Goal: Task Accomplishment & Management: Use online tool/utility

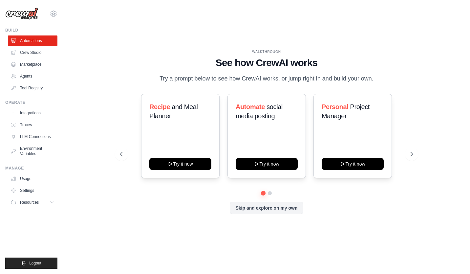
click at [35, 53] on link "Crew Studio" at bounding box center [33, 52] width 50 height 11
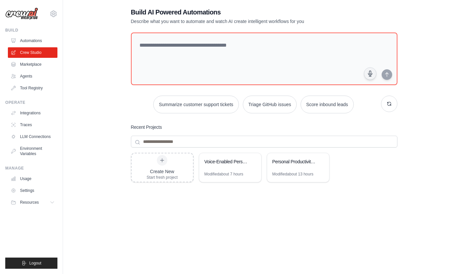
scroll to position [13, 0]
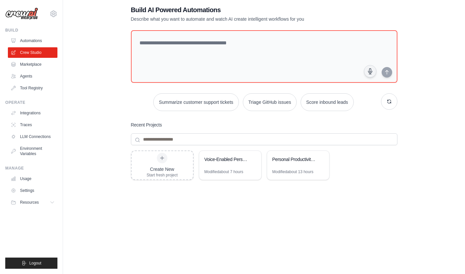
click at [237, 171] on div "Modified about 7 hours" at bounding box center [224, 171] width 39 height 5
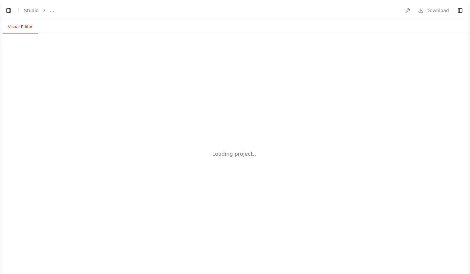
select select "****"
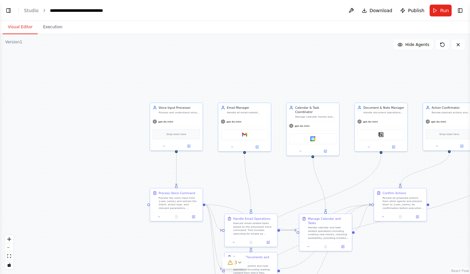
scroll to position [838, 0]
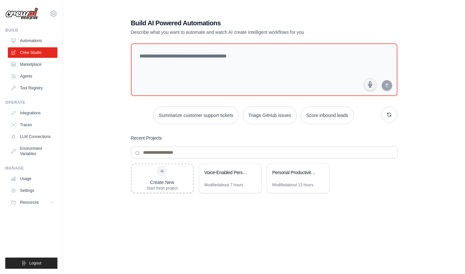
click at [320, 172] on icon at bounding box center [321, 172] width 4 height 4
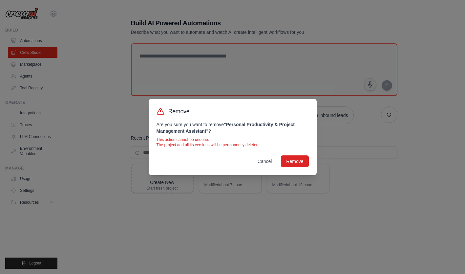
click at [303, 164] on button "Remove" at bounding box center [295, 161] width 28 height 12
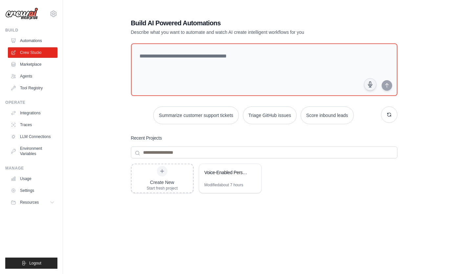
click at [233, 183] on div "Modified about 7 hours" at bounding box center [224, 184] width 39 height 5
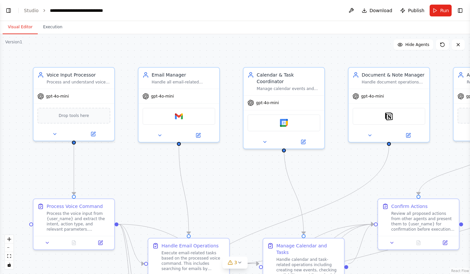
scroll to position [1127, 0]
click at [50, 10] on div "**********" at bounding box center [84, 10] width 69 height 7
click at [34, 12] on link "Studio" at bounding box center [31, 10] width 15 height 5
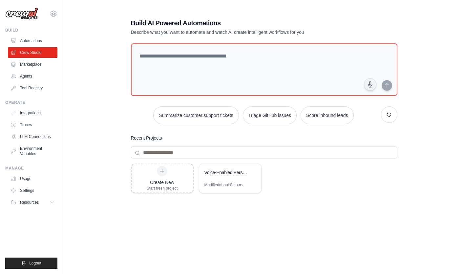
click at [375, 177] on div "Create New Start fresh project Voice-Enabled Personal Assistant Modified about …" at bounding box center [264, 216] width 267 height 105
click at [272, 201] on div "Create New Start fresh project Voice-Enabled Personal Assistant Modified about …" at bounding box center [264, 216] width 267 height 105
click at [276, 188] on div "Create New Start fresh project Voice-Enabled Personal Assistant Modified about …" at bounding box center [264, 216] width 267 height 105
click at [285, 188] on div "Create New Start fresh project Voice-Enabled Personal Assistant Modified about …" at bounding box center [264, 216] width 267 height 105
click at [252, 186] on div "Modified about 8 hours" at bounding box center [230, 187] width 62 height 11
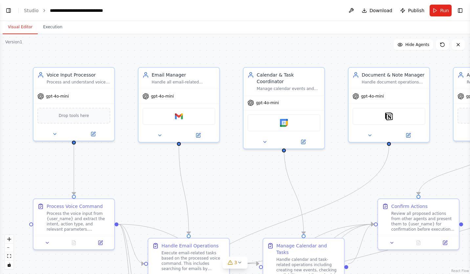
scroll to position [1127, 0]
click at [28, 31] on button "Visual Editor" at bounding box center [20, 27] width 35 height 14
click at [32, 12] on link "Studio" at bounding box center [31, 10] width 15 height 5
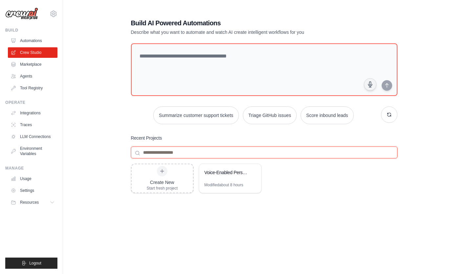
click at [389, 151] on input at bounding box center [264, 152] width 267 height 12
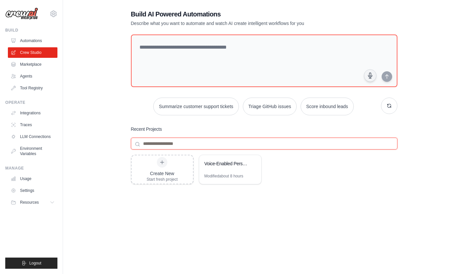
scroll to position [11, 0]
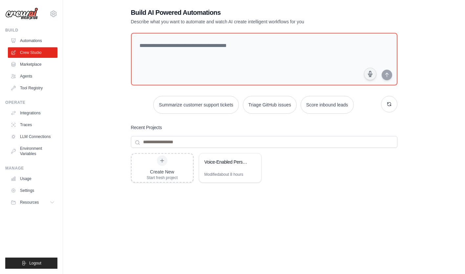
click at [174, 172] on div "Create New" at bounding box center [162, 171] width 31 height 7
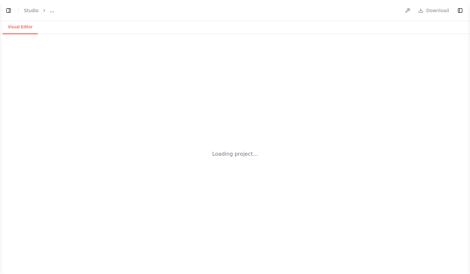
select select "****"
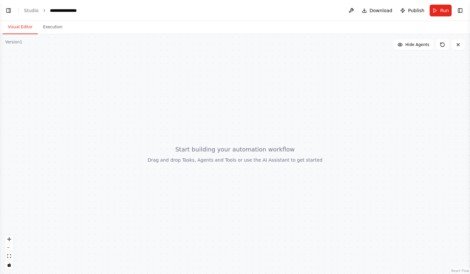
click at [74, 12] on div "**********" at bounding box center [66, 10] width 33 height 7
click at [37, 12] on link "Studio" at bounding box center [31, 10] width 15 height 5
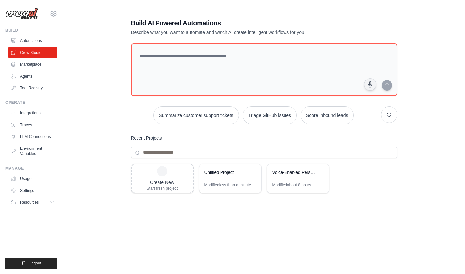
click at [239, 208] on div "Create New Start fresh project Untitled Project Modified less than a minute Voi…" at bounding box center [264, 216] width 267 height 105
click at [263, 211] on div "Create New Start fresh project Untitled Project Modified less than a minute Voi…" at bounding box center [264, 216] width 267 height 105
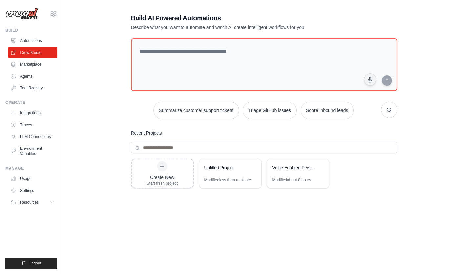
scroll to position [5, 0]
click at [252, 167] on icon at bounding box center [253, 167] width 4 height 4
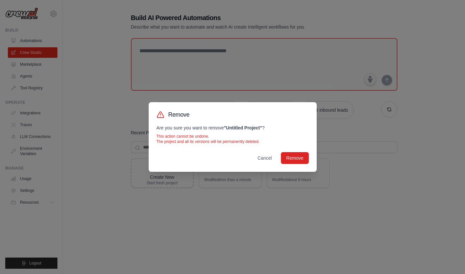
click at [300, 158] on button "Remove" at bounding box center [295, 158] width 28 height 12
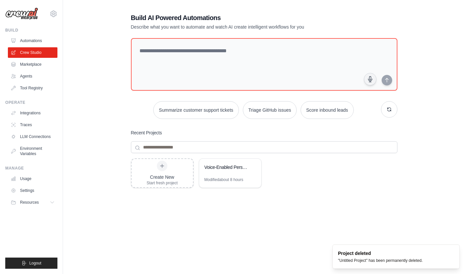
scroll to position [0, 0]
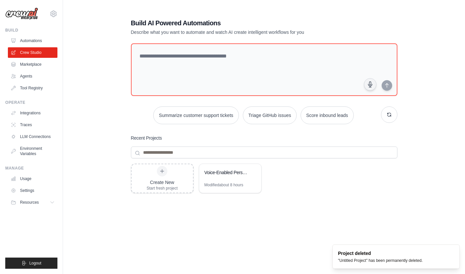
click at [248, 183] on div "Modified about 8 hours" at bounding box center [230, 187] width 62 height 11
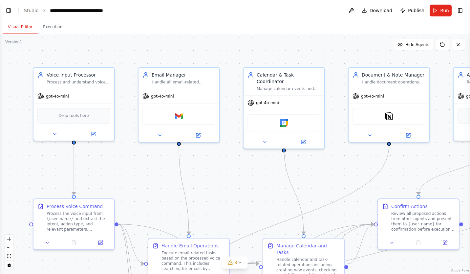
scroll to position [1127, 0]
click at [351, 9] on button at bounding box center [351, 11] width 11 height 12
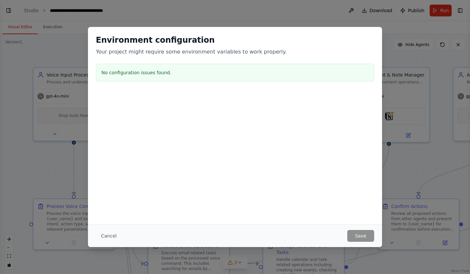
click at [112, 239] on button "Cancel" at bounding box center [109, 236] width 26 height 12
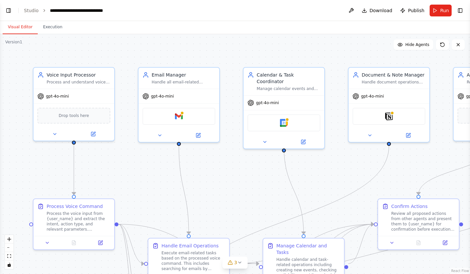
click at [415, 8] on span "Publish" at bounding box center [416, 10] width 16 height 7
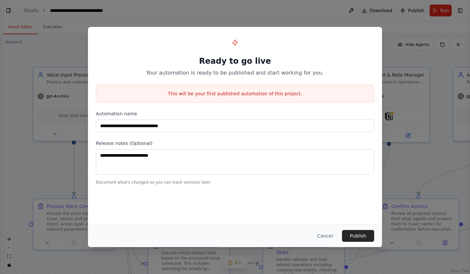
click at [317, 237] on button "Cancel" at bounding box center [325, 236] width 26 height 12
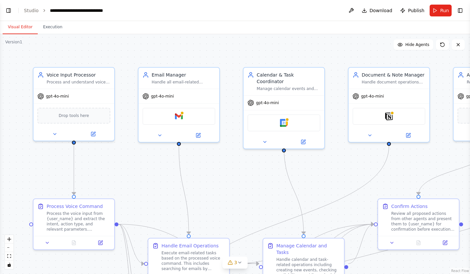
click at [30, 11] on link "Studio" at bounding box center [31, 10] width 15 height 5
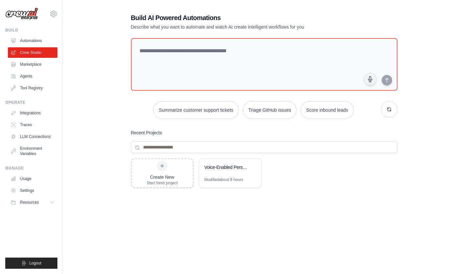
scroll to position [3, 0]
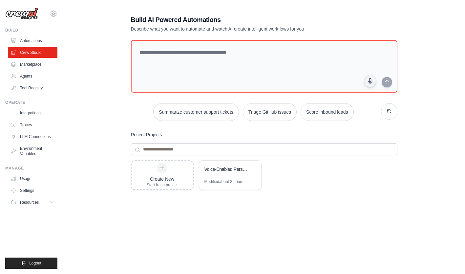
click at [49, 205] on button "Resources" at bounding box center [33, 202] width 50 height 11
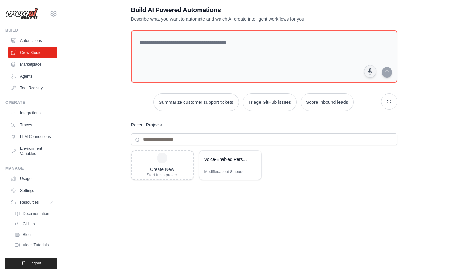
click at [44, 213] on span "Documentation" at bounding box center [36, 213] width 27 height 5
click at [30, 224] on span "GitHub" at bounding box center [29, 223] width 12 height 5
click at [42, 66] on link "Marketplace" at bounding box center [33, 64] width 50 height 11
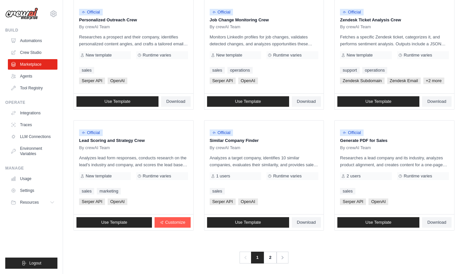
scroll to position [335, 0]
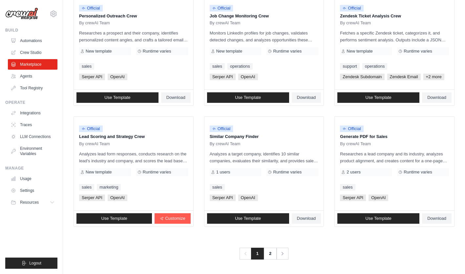
click at [270, 254] on link "2" at bounding box center [270, 254] width 13 height 12
click at [267, 258] on link "2" at bounding box center [270, 254] width 13 height 12
click at [271, 254] on link "2" at bounding box center [270, 254] width 13 height 12
click at [283, 253] on icon "Pagination" at bounding box center [282, 253] width 7 height 7
click at [270, 253] on link "2" at bounding box center [270, 254] width 13 height 12
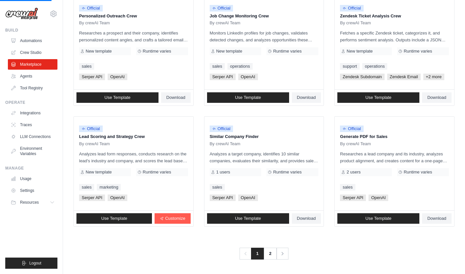
click at [271, 254] on link "2" at bounding box center [270, 254] width 13 height 12
click at [272, 255] on link "2" at bounding box center [270, 254] width 13 height 12
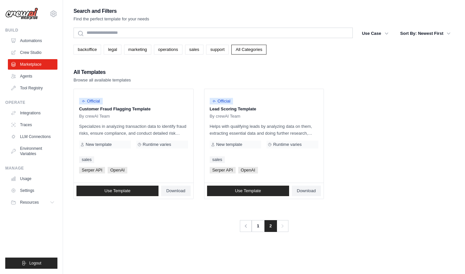
click at [258, 224] on link "1" at bounding box center [258, 226] width 13 height 12
click at [31, 74] on link "Agents" at bounding box center [33, 76] width 50 height 11
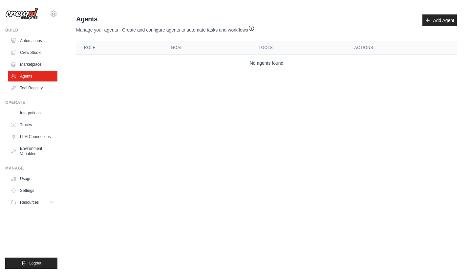
click at [40, 92] on link "Tool Registry" at bounding box center [33, 88] width 50 height 11
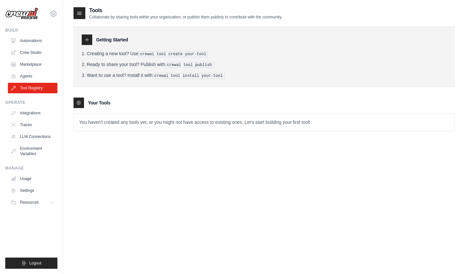
click at [38, 116] on link "Integrations" at bounding box center [33, 113] width 50 height 11
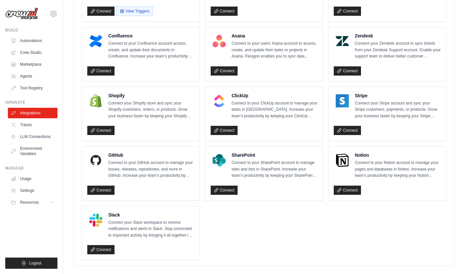
scroll to position [423, 0]
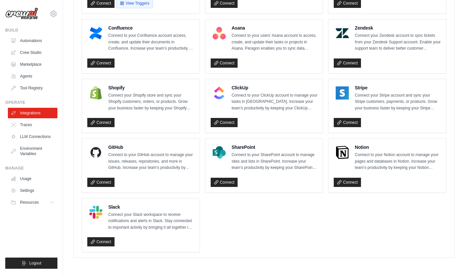
click at [285, 223] on ul "Box Connect to your Box account to access, create, and update files in Box. Inc…" at bounding box center [264, 15] width 365 height 473
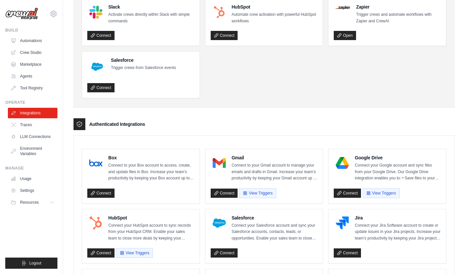
scroll to position [54, 0]
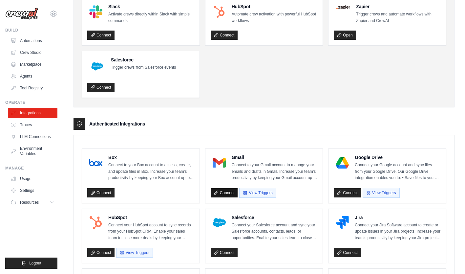
click at [229, 193] on link "Connect" at bounding box center [224, 192] width 27 height 9
click at [248, 192] on button "View Triggers" at bounding box center [257, 192] width 37 height 10
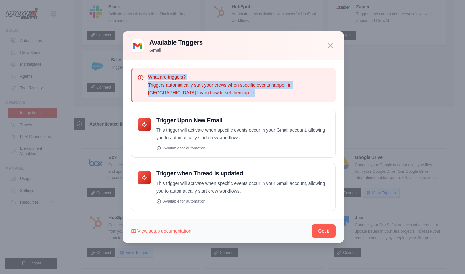
drag, startPoint x: 185, startPoint y: 93, endPoint x: 130, endPoint y: 78, distance: 57.1
click at [130, 78] on div "What are triggers? Triggers automatically start your crews when specific events…" at bounding box center [233, 139] width 221 height 158
drag, startPoint x: 130, startPoint y: 78, endPoint x: 218, endPoint y: 78, distance: 87.7
click at [218, 78] on p "What are triggers?" at bounding box center [239, 77] width 183 height 7
click at [196, 93] on p "Triggers automatically start your crews when specific events happen in Gmail. L…" at bounding box center [239, 88] width 183 height 15
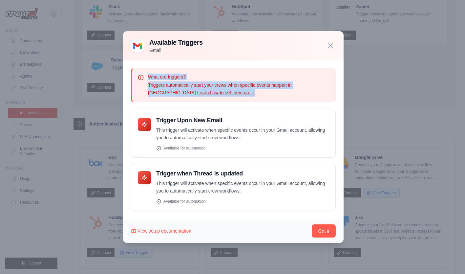
drag, startPoint x: 196, startPoint y: 93, endPoint x: 148, endPoint y: 75, distance: 50.8
click at [148, 75] on div "What are triggers? Triggers automatically start your crews when specific events…" at bounding box center [239, 85] width 183 height 23
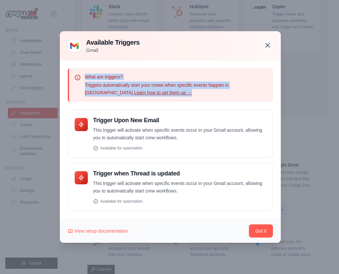
click at [268, 48] on icon "button" at bounding box center [267, 45] width 8 height 8
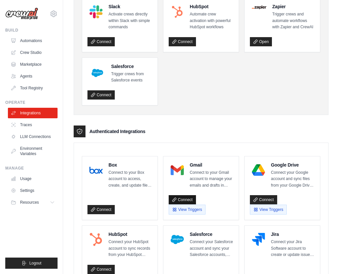
click at [188, 198] on link "Connect" at bounding box center [181, 199] width 27 height 9
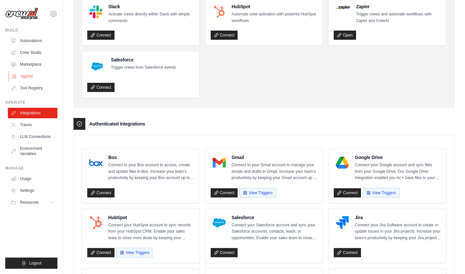
click at [37, 80] on link "Agents" at bounding box center [34, 76] width 50 height 11
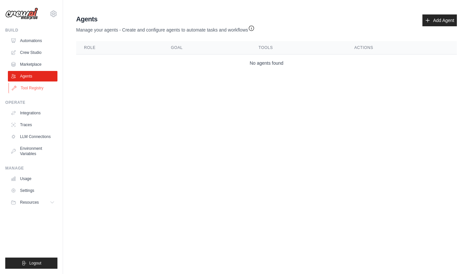
click at [38, 89] on link "Tool Registry" at bounding box center [34, 88] width 50 height 11
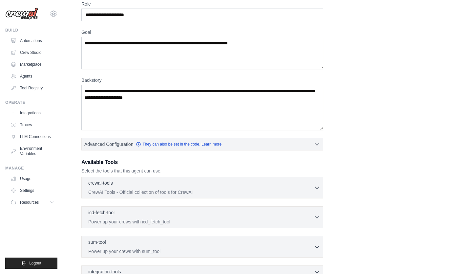
scroll to position [28, 0]
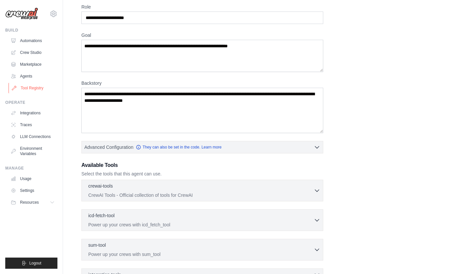
click at [34, 91] on link "Tool Registry" at bounding box center [34, 88] width 50 height 11
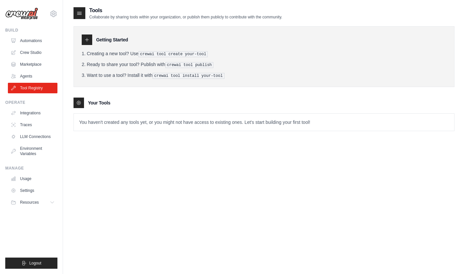
click at [87, 41] on icon at bounding box center [86, 39] width 5 height 5
click at [89, 36] on div at bounding box center [87, 39] width 11 height 11
click at [86, 39] on icon at bounding box center [86, 39] width 3 height 3
drag, startPoint x: 87, startPoint y: 62, endPoint x: 159, endPoint y: 63, distance: 72.2
click at [159, 63] on li "Ready to share your tool? Publish with crewai tool publish" at bounding box center [264, 64] width 365 height 7
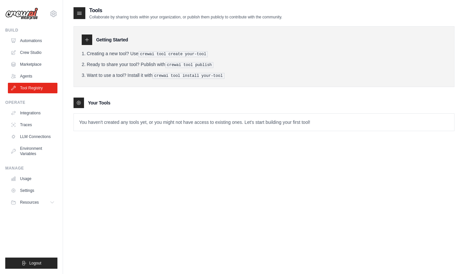
drag, startPoint x: 159, startPoint y: 63, endPoint x: 112, endPoint y: 78, distance: 49.9
click at [112, 78] on div "Getting Started Creating a new tool? Use crewai tool create your-tool Ready to …" at bounding box center [264, 56] width 381 height 61
click at [80, 14] on icon at bounding box center [79, 13] width 7 height 7
click at [86, 38] on icon at bounding box center [86, 39] width 5 height 5
click at [87, 41] on icon at bounding box center [86, 39] width 3 height 3
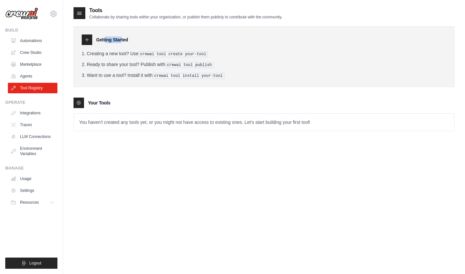
click at [87, 41] on icon at bounding box center [86, 39] width 3 height 3
click at [285, 54] on li "Creating a new tool? Use crewai tool create your-tool" at bounding box center [264, 53] width 365 height 7
click at [90, 38] on div at bounding box center [87, 39] width 11 height 11
click at [79, 102] on icon at bounding box center [78, 102] width 1 height 1
click at [127, 120] on p "You haven't created any tools yet, or you might not have access to existing one…" at bounding box center [264, 122] width 381 height 17
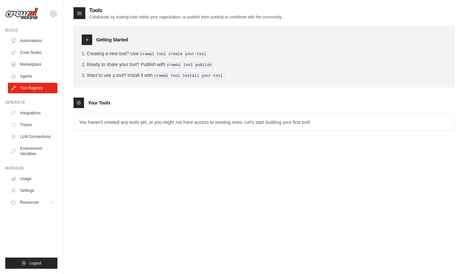
click at [84, 40] on icon at bounding box center [86, 39] width 5 height 5
click at [246, 219] on div "Tools Collaborate by sharing tools within your organization, or publish them pu…" at bounding box center [264, 144] width 381 height 274
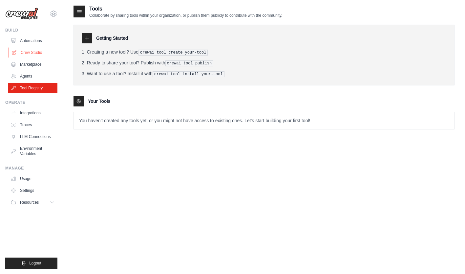
click at [44, 52] on link "Crew Studio" at bounding box center [34, 52] width 50 height 11
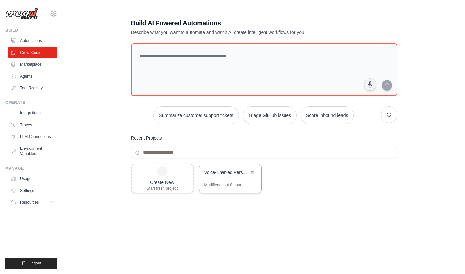
click at [235, 181] on div "Voice-Enabled Personal Assistant" at bounding box center [230, 173] width 62 height 18
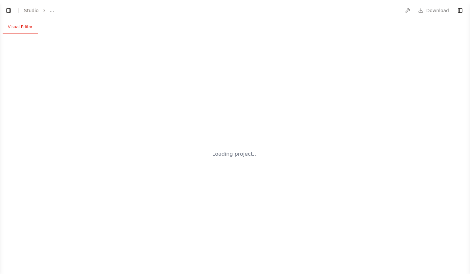
select select "****"
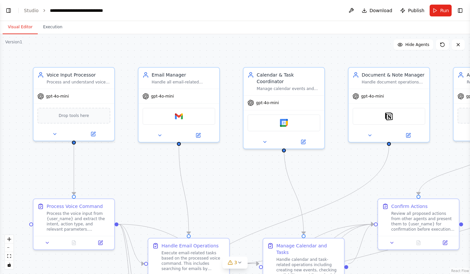
scroll to position [1127, 0]
click at [353, 9] on button at bounding box center [351, 11] width 11 height 12
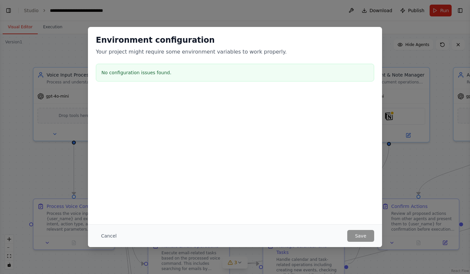
drag, startPoint x: 79, startPoint y: 244, endPoint x: 85, endPoint y: 242, distance: 6.1
click at [81, 243] on div "Environment configuration Your project might require some environment variables…" at bounding box center [235, 137] width 470 height 274
click at [102, 229] on div "Cancel Save" at bounding box center [235, 235] width 294 height 23
click at [107, 233] on button "Cancel" at bounding box center [109, 236] width 26 height 12
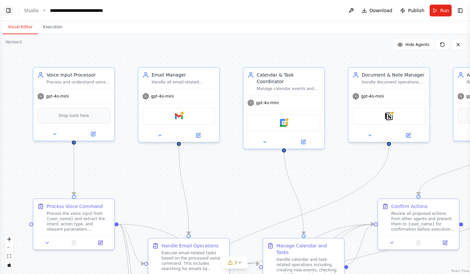
click at [11, 10] on button "Toggle Left Sidebar" at bounding box center [8, 10] width 9 height 9
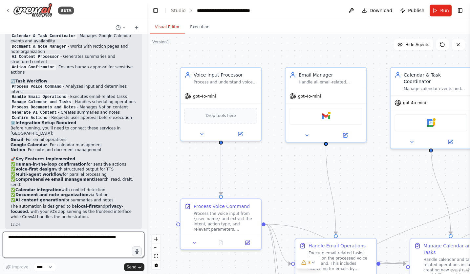
drag, startPoint x: 74, startPoint y: 232, endPoint x: 74, endPoint y: 242, distance: 9.5
click at [74, 242] on textarea at bounding box center [74, 244] width 142 height 26
click at [81, 238] on textarea "**********" at bounding box center [74, 244] width 142 height 26
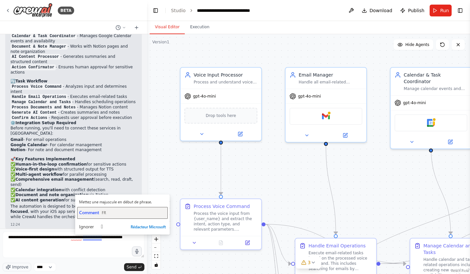
click at [91, 217] on button "Comment FR" at bounding box center [122, 213] width 91 height 12
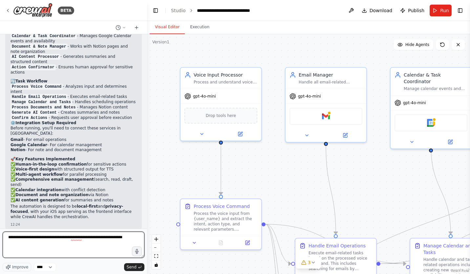
type textarea "**********"
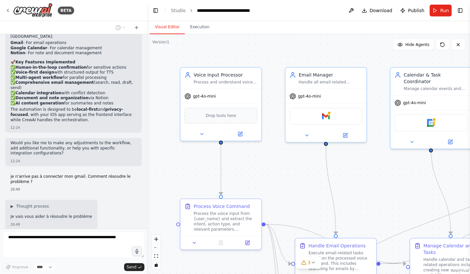
scroll to position [1229, 0]
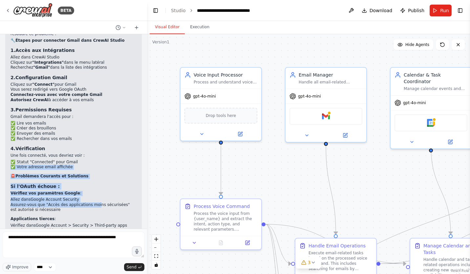
drag, startPoint x: 91, startPoint y: 187, endPoint x: 81, endPoint y: 122, distance: 64.7
click at [81, 122] on div "Effectivement, Gmail n'est pas connecté. Voici comment résoudre ce problème : 🔧…" at bounding box center [74, 140] width 126 height 228
click at [81, 160] on li "✅ Statut "Connected" pour Gmail" at bounding box center [74, 162] width 126 height 5
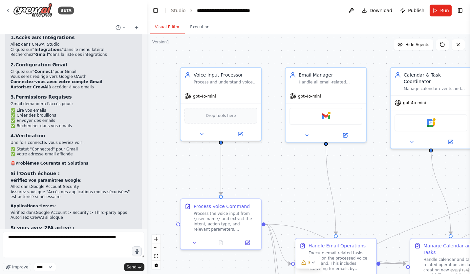
click at [85, 88] on div "Effectivement, Gmail n'est pas connecté. Voici comment résoudre ce problème : 🔧…" at bounding box center [74, 134] width 126 height 243
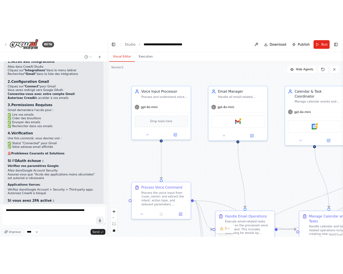
scroll to position [1476, 0]
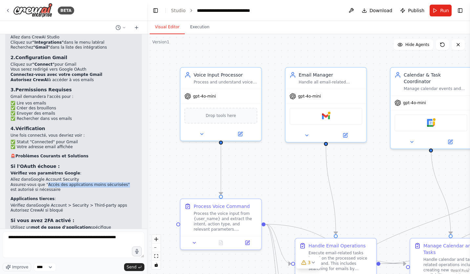
drag, startPoint x: 43, startPoint y: 147, endPoint x: 115, endPoint y: 145, distance: 71.3
click at [115, 182] on li "Assurez-vous que "Accès des applications moins sécurisées" est autorisé si néce…" at bounding box center [74, 187] width 126 height 10
copy li "Accès des applications moins sécurisées""
click at [98, 182] on li "Assurez-vous que "Accès des applications moins sécurisées" est autorisé si néce…" at bounding box center [74, 187] width 126 height 10
drag, startPoint x: 113, startPoint y: 147, endPoint x: 43, endPoint y: 144, distance: 70.3
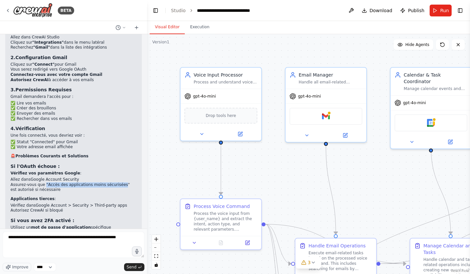
click at [43, 182] on li "Assurez-vous que "Accès des applications moins sécurisées" est autorisé si néce…" at bounding box center [74, 187] width 126 height 10
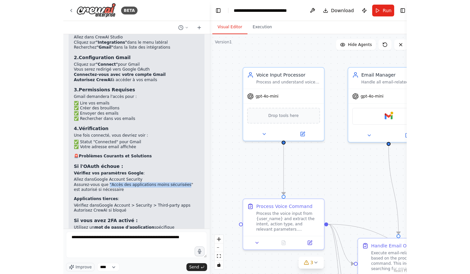
scroll to position [1536, 0]
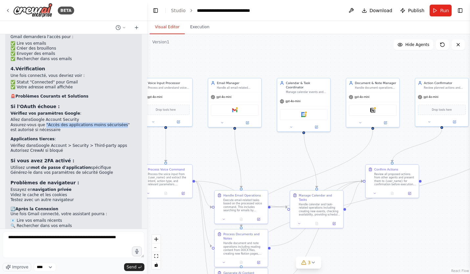
drag, startPoint x: 394, startPoint y: 131, endPoint x: 281, endPoint y: 136, distance: 113.1
click at [281, 136] on div ".deletable-edge-delete-btn { width: 20px; height: 20px; border: 0px solid #ffff…" at bounding box center [308, 154] width 323 height 240
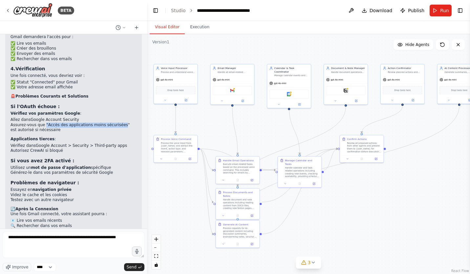
drag, startPoint x: 281, startPoint y: 136, endPoint x: 268, endPoint y: 113, distance: 26.2
click at [268, 113] on div ".deletable-edge-delete-btn { width: 20px; height: 20px; border: 0px solid #ffff…" at bounding box center [308, 154] width 323 height 240
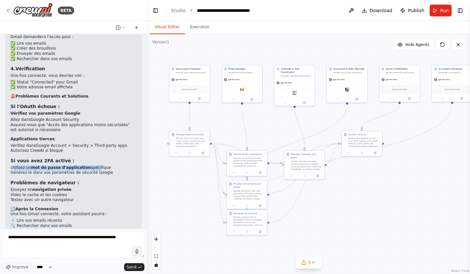
drag, startPoint x: 12, startPoint y: 130, endPoint x: 88, endPoint y: 130, distance: 76.5
click at [88, 165] on li "Utilisez un mot de passe d'application spécifique" at bounding box center [74, 167] width 126 height 5
drag, startPoint x: 88, startPoint y: 130, endPoint x: 91, endPoint y: 141, distance: 11.2
click at [91, 179] on h3 "Problèmes de navigateur :" at bounding box center [74, 182] width 126 height 7
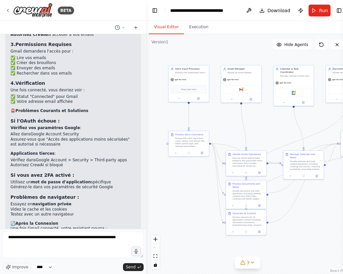
scroll to position [1520, 0]
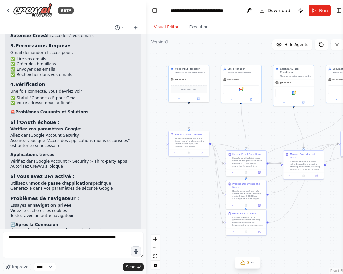
click at [85, 159] on link "Google Account > Security > Third-party apps" at bounding box center [82, 161] width 92 height 5
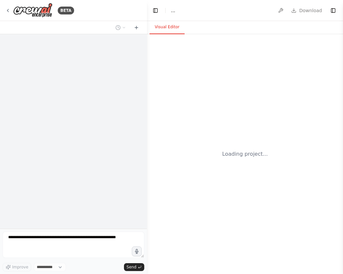
select select "****"
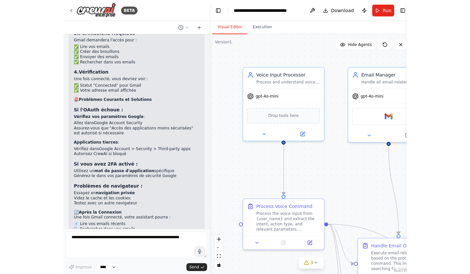
scroll to position [1536, 0]
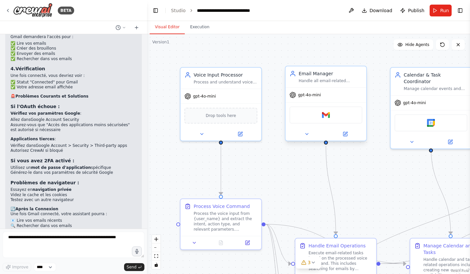
click at [314, 121] on div "Gmail" at bounding box center [326, 114] width 73 height 17
click at [329, 118] on img at bounding box center [326, 115] width 8 height 8
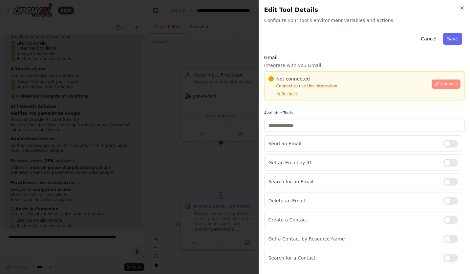
click at [343, 82] on span "Connect" at bounding box center [449, 83] width 16 height 5
click at [295, 85] on p "Connect to use this integration" at bounding box center [349, 85] width 160 height 5
click at [289, 82] on div "Not connected Connect to use this integration Recheck" at bounding box center [349, 86] width 160 height 21
click at [298, 81] on span "Not connected" at bounding box center [292, 79] width 33 height 7
click at [184, 112] on div at bounding box center [235, 137] width 470 height 274
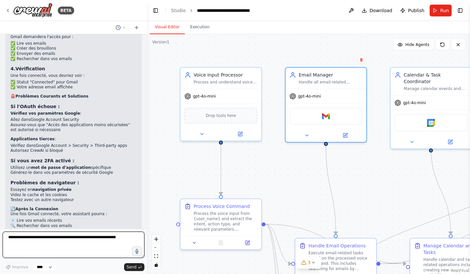
click at [76, 240] on textarea at bounding box center [74, 244] width 142 height 26
